Goal: Task Accomplishment & Management: Use online tool/utility

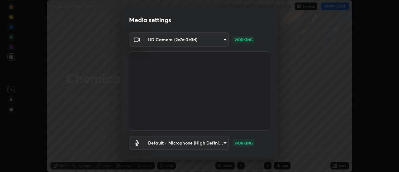
scroll to position [33, 0]
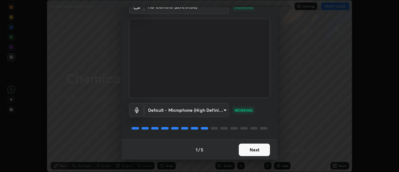
click at [254, 148] on button "Next" at bounding box center [254, 149] width 31 height 12
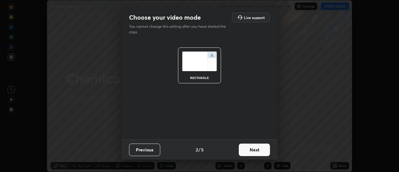
click at [254, 149] on button "Next" at bounding box center [254, 149] width 31 height 12
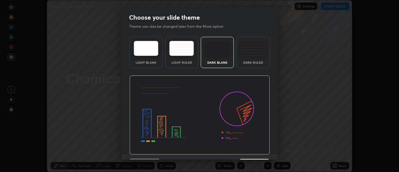
click at [254, 151] on img at bounding box center [199, 114] width 141 height 79
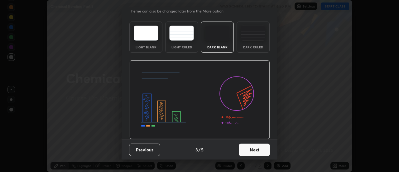
click at [250, 151] on button "Next" at bounding box center [254, 149] width 31 height 12
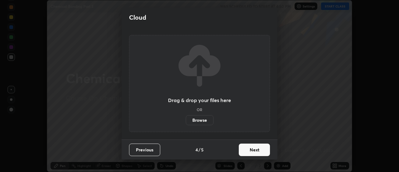
scroll to position [0, 0]
click at [250, 155] on button "Next" at bounding box center [254, 149] width 31 height 12
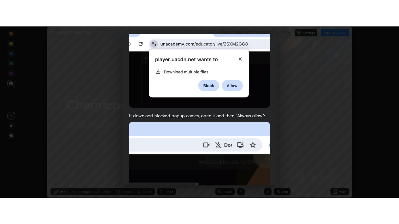
scroll to position [160, 0]
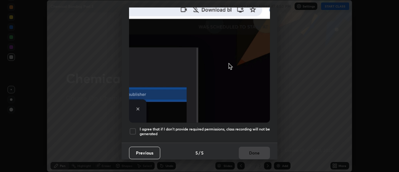
click at [240, 127] on h5 "I agree that if I don't provide required permissions, class recording will not …" at bounding box center [205, 132] width 130 height 10
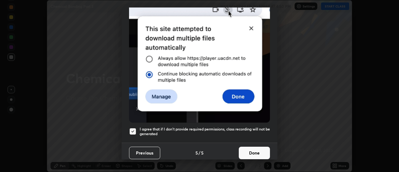
click at [251, 148] on button "Done" at bounding box center [254, 152] width 31 height 12
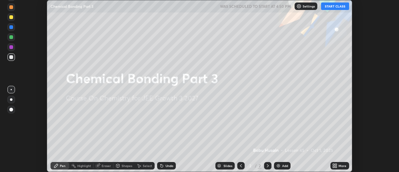
click at [332, 6] on button "START CLASS" at bounding box center [335, 5] width 28 height 7
click at [284, 165] on div "Add" at bounding box center [285, 165] width 6 height 3
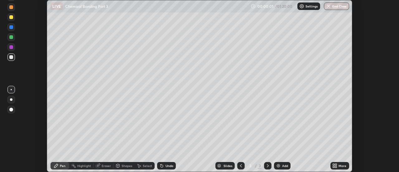
click at [338, 166] on div "More" at bounding box center [339, 165] width 19 height 7
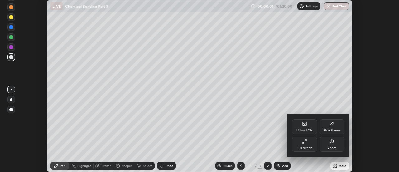
click at [305, 145] on div "Full screen" at bounding box center [304, 143] width 25 height 15
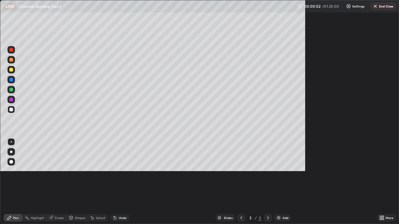
scroll to position [224, 399]
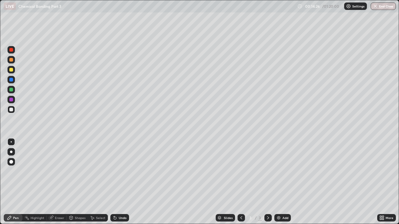
click at [281, 171] on div "Add" at bounding box center [282, 217] width 17 height 7
click at [12, 62] on div at bounding box center [10, 59] width 7 height 7
click at [12, 82] on div at bounding box center [10, 79] width 7 height 7
click at [11, 110] on div at bounding box center [11, 110] width 4 height 4
click at [12, 79] on div at bounding box center [11, 80] width 4 height 4
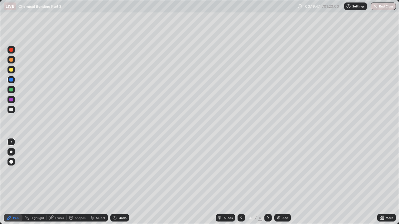
click at [11, 60] on div at bounding box center [11, 60] width 4 height 4
click at [12, 69] on div at bounding box center [11, 70] width 4 height 4
click at [284, 171] on div "Add" at bounding box center [285, 218] width 6 height 3
click at [9, 109] on div at bounding box center [11, 110] width 4 height 4
click at [119, 171] on div "Undo" at bounding box center [123, 218] width 8 height 3
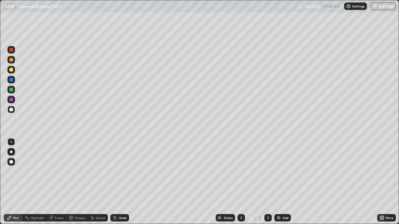
click at [118, 171] on div "Undo" at bounding box center [119, 217] width 19 height 7
click at [117, 171] on div "Undo" at bounding box center [119, 217] width 19 height 7
click at [116, 171] on icon at bounding box center [114, 218] width 5 height 5
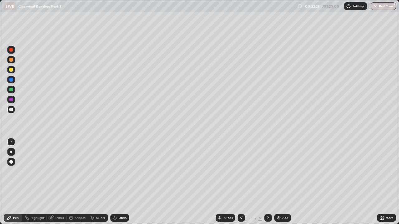
click at [116, 171] on icon at bounding box center [114, 218] width 5 height 5
click at [115, 171] on div "Undo" at bounding box center [119, 217] width 19 height 7
click at [117, 171] on div "Undo" at bounding box center [119, 217] width 19 height 7
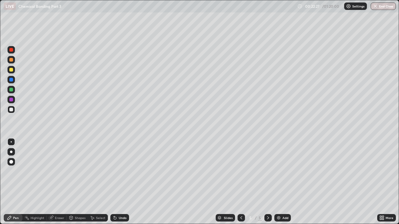
click at [117, 171] on div "Undo" at bounding box center [119, 217] width 19 height 7
click at [13, 80] on div at bounding box center [10, 79] width 7 height 7
click at [12, 99] on div at bounding box center [11, 100] width 4 height 4
click at [12, 111] on div at bounding box center [11, 110] width 4 height 4
click at [11, 90] on div at bounding box center [11, 90] width 4 height 4
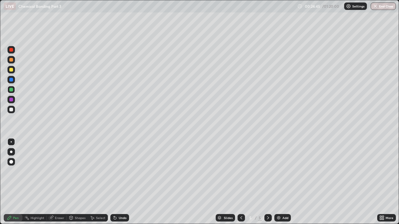
click at [11, 80] on div at bounding box center [11, 80] width 4 height 4
click at [241, 171] on icon at bounding box center [241, 218] width 5 height 5
click at [267, 171] on icon at bounding box center [268, 218] width 2 height 3
click at [12, 91] on div at bounding box center [11, 90] width 4 height 4
click at [12, 59] on div at bounding box center [11, 60] width 4 height 4
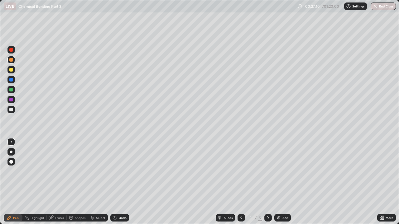
click at [13, 81] on div at bounding box center [10, 79] width 7 height 7
click at [279, 171] on img at bounding box center [278, 218] width 5 height 5
click at [13, 60] on div at bounding box center [11, 60] width 4 height 4
click at [11, 80] on div at bounding box center [11, 80] width 4 height 4
click at [11, 110] on div at bounding box center [11, 110] width 4 height 4
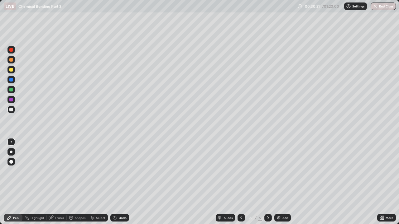
click at [12, 87] on div at bounding box center [10, 89] width 7 height 7
click at [12, 79] on div at bounding box center [11, 80] width 4 height 4
click at [11, 69] on div at bounding box center [11, 70] width 4 height 4
click at [119, 171] on div "Undo" at bounding box center [123, 218] width 8 height 3
click at [118, 171] on div "Undo" at bounding box center [119, 217] width 19 height 7
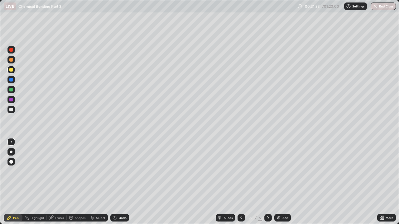
click at [10, 80] on div at bounding box center [11, 80] width 4 height 4
click at [11, 60] on div at bounding box center [11, 60] width 4 height 4
click at [10, 80] on div at bounding box center [11, 80] width 4 height 4
click at [15, 63] on div at bounding box center [10, 60] width 7 height 10
click at [12, 70] on div at bounding box center [11, 70] width 4 height 4
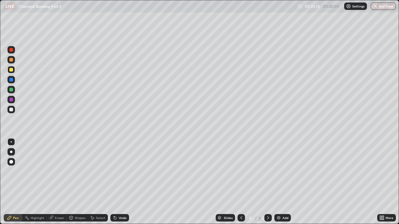
click at [12, 81] on div at bounding box center [11, 80] width 4 height 4
click at [12, 70] on div at bounding box center [11, 70] width 4 height 4
click at [11, 79] on div at bounding box center [11, 80] width 4 height 4
click at [12, 91] on div at bounding box center [11, 90] width 4 height 4
click at [11, 79] on div at bounding box center [11, 80] width 4 height 4
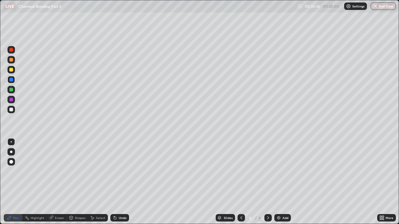
click at [282, 171] on div "Add" at bounding box center [282, 217] width 17 height 7
click at [11, 110] on div at bounding box center [11, 110] width 4 height 4
click at [12, 81] on div at bounding box center [11, 80] width 4 height 4
click at [10, 111] on div at bounding box center [11, 110] width 4 height 4
click at [12, 70] on div at bounding box center [11, 70] width 4 height 4
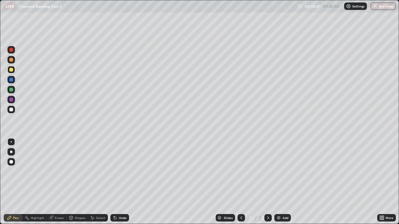
click at [11, 78] on div at bounding box center [11, 80] width 4 height 4
click at [13, 90] on div at bounding box center [11, 90] width 4 height 4
click at [10, 101] on div at bounding box center [11, 100] width 4 height 4
click at [12, 71] on div at bounding box center [11, 70] width 4 height 4
click at [11, 80] on div at bounding box center [11, 80] width 4 height 4
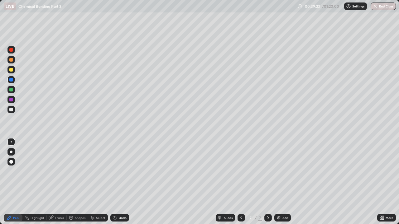
click at [13, 59] on div at bounding box center [11, 60] width 4 height 4
click at [12, 79] on div at bounding box center [11, 80] width 4 height 4
click at [243, 171] on div at bounding box center [240, 217] width 7 height 7
click at [11, 110] on div at bounding box center [11, 110] width 4 height 4
click at [11, 59] on div at bounding box center [11, 60] width 4 height 4
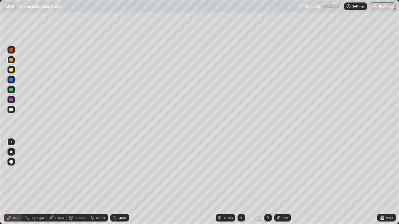
click at [282, 171] on div "Add" at bounding box center [285, 218] width 6 height 3
click at [12, 69] on div at bounding box center [11, 70] width 4 height 4
click at [11, 79] on div at bounding box center [11, 80] width 4 height 4
click at [114, 171] on icon at bounding box center [114, 217] width 1 height 1
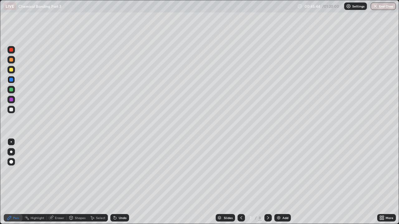
click at [114, 171] on icon at bounding box center [115, 218] width 2 height 2
click at [10, 80] on div at bounding box center [11, 80] width 4 height 4
click at [11, 69] on div at bounding box center [11, 70] width 4 height 4
click at [285, 171] on div "Add" at bounding box center [285, 218] width 6 height 3
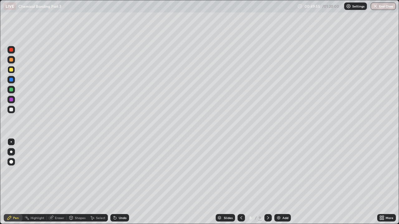
click at [13, 59] on div at bounding box center [11, 60] width 4 height 4
click at [241, 171] on icon at bounding box center [241, 218] width 5 height 5
click at [268, 171] on div at bounding box center [267, 217] width 7 height 7
click at [10, 81] on div at bounding box center [11, 80] width 4 height 4
click at [10, 107] on div at bounding box center [10, 109] width 7 height 7
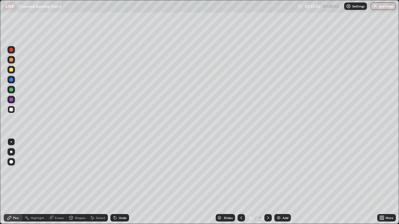
click at [12, 80] on div at bounding box center [11, 80] width 4 height 4
click at [12, 109] on div at bounding box center [11, 110] width 4 height 4
click at [127, 171] on div "Undo" at bounding box center [119, 217] width 19 height 7
click at [240, 171] on icon at bounding box center [241, 218] width 5 height 5
click at [241, 171] on icon at bounding box center [241, 218] width 5 height 5
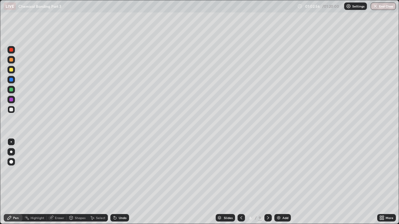
click at [241, 171] on icon at bounding box center [241, 218] width 5 height 5
click at [241, 171] on icon at bounding box center [241, 218] width 2 height 3
click at [241, 171] on icon at bounding box center [241, 218] width 5 height 5
click at [268, 171] on icon at bounding box center [268, 218] width 2 height 3
click at [267, 171] on icon at bounding box center [267, 218] width 5 height 5
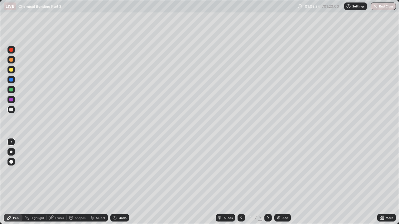
click at [270, 171] on div at bounding box center [267, 217] width 7 height 7
click at [268, 171] on icon at bounding box center [267, 218] width 5 height 5
click at [267, 171] on icon at bounding box center [267, 218] width 5 height 5
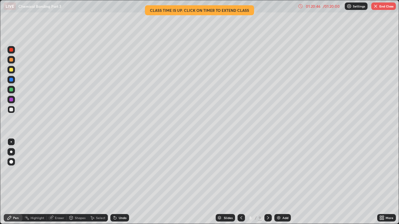
click at [267, 171] on icon at bounding box center [268, 218] width 2 height 3
click at [241, 171] on icon at bounding box center [241, 218] width 5 height 5
click at [381, 8] on button "End Class" at bounding box center [383, 5] width 25 height 7
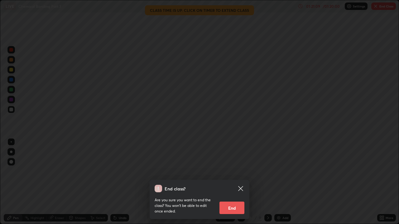
click at [235, 171] on button "End" at bounding box center [231, 208] width 25 height 12
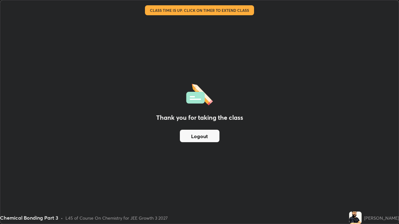
click at [298, 171] on div "Thank you for taking the class Logout" at bounding box center [199, 112] width 398 height 224
